Goal: Information Seeking & Learning: Learn about a topic

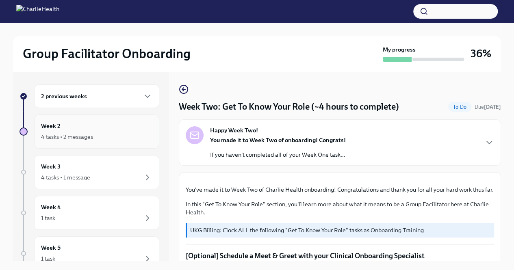
click at [112, 134] on div "4 tasks • 2 messages" at bounding box center [96, 137] width 111 height 10
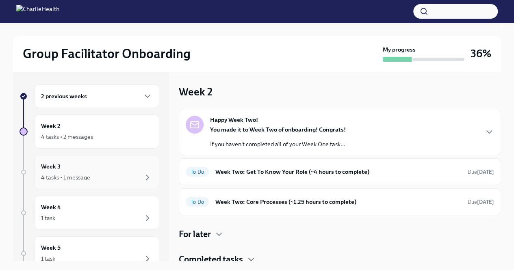
click at [108, 169] on div "Week 3 4 tasks • 1 message" at bounding box center [96, 172] width 111 height 20
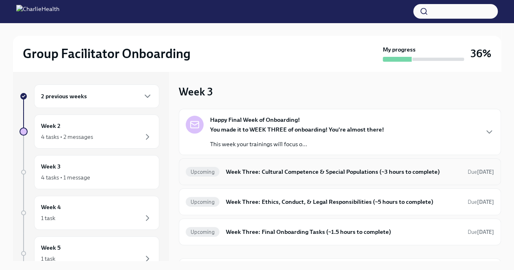
click at [275, 174] on h6 "Week Three: Cultural Competence & Special Populations (~3 hours to complete)" at bounding box center [343, 171] width 235 height 9
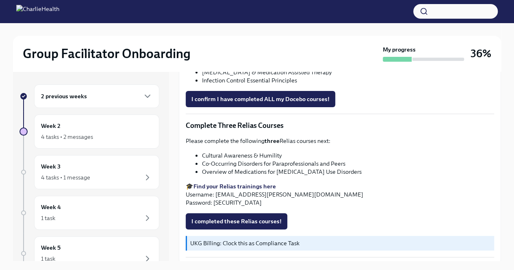
scroll to position [610, 0]
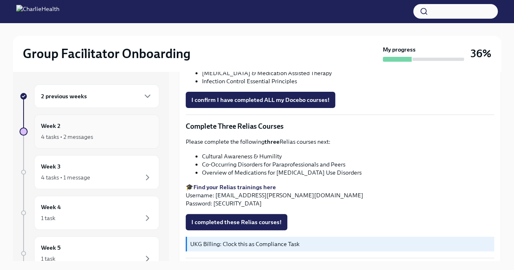
click at [113, 123] on div "Week 2 4 tasks • 2 messages" at bounding box center [96, 132] width 111 height 20
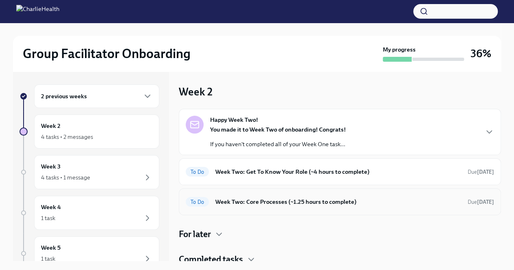
scroll to position [3, 0]
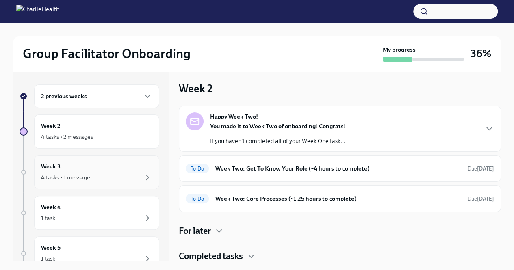
click at [122, 179] on div "4 tasks • 1 message" at bounding box center [96, 178] width 111 height 10
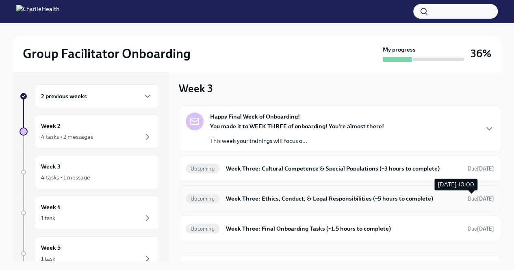
click at [477, 196] on strong "[DATE]" at bounding box center [485, 199] width 17 height 6
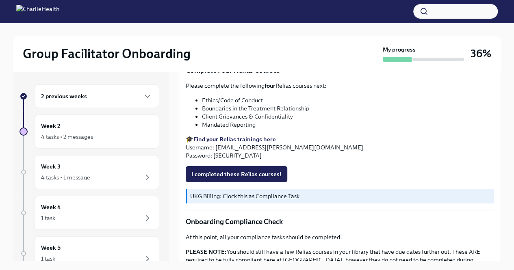
scroll to position [337, 0]
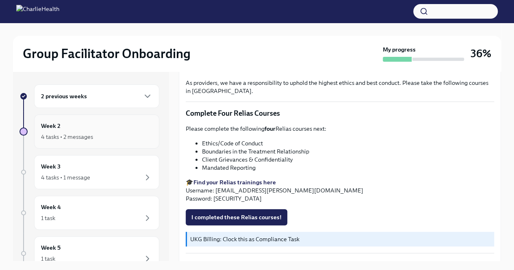
click at [133, 120] on div "Week 2 4 tasks • 2 messages" at bounding box center [96, 132] width 125 height 34
